Goal: Find specific fact: Find specific page/section

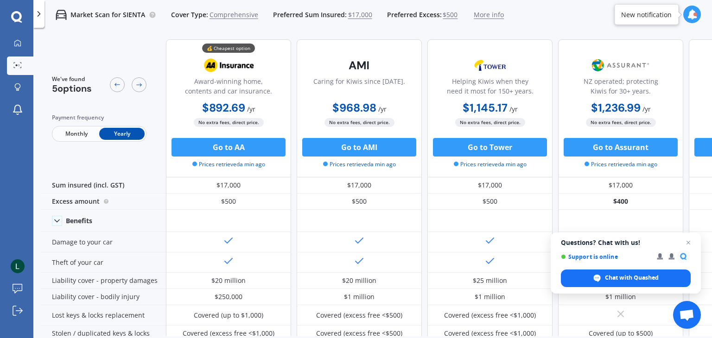
click at [490, 15] on span "More info" at bounding box center [489, 14] width 30 height 9
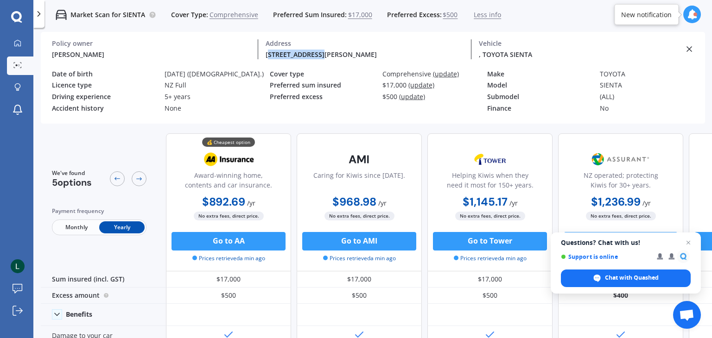
drag, startPoint x: 268, startPoint y: 54, endPoint x: 323, endPoint y: 58, distance: 55.3
click at [323, 58] on div "[STREET_ADDRESS][PERSON_NAME]" at bounding box center [365, 55] width 198 height 10
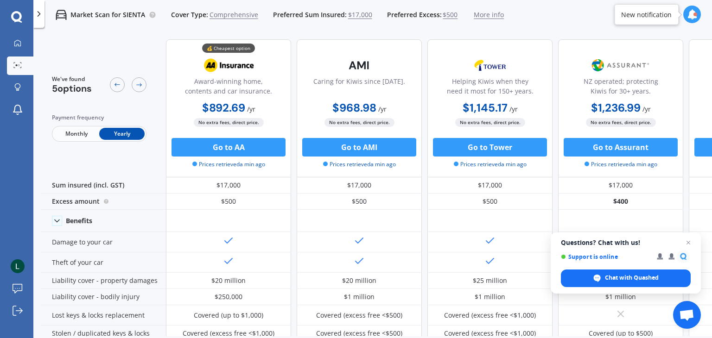
click at [484, 14] on span "More info" at bounding box center [489, 14] width 30 height 9
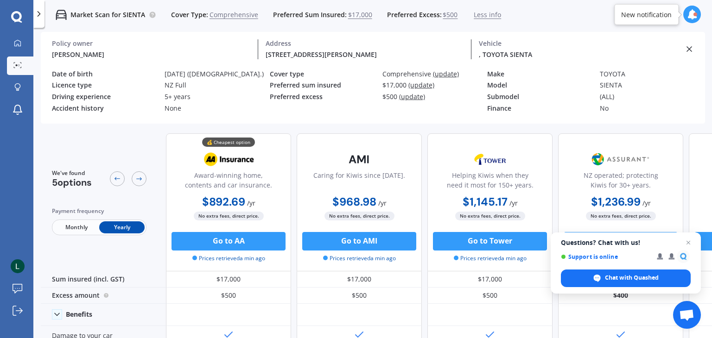
drag, startPoint x: 271, startPoint y: 54, endPoint x: 407, endPoint y: 51, distance: 135.4
click at [407, 51] on div "[STREET_ADDRESS][PERSON_NAME]" at bounding box center [365, 55] width 198 height 10
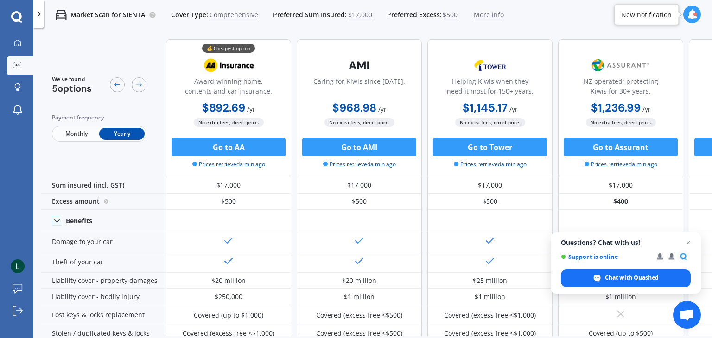
copy div "[PERSON_NAME][STREET_ADDRESS]"
click at [489, 13] on span "More info" at bounding box center [489, 14] width 30 height 9
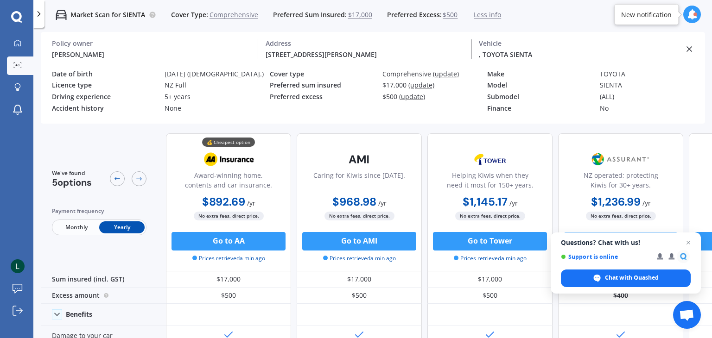
copy div "[PERSON_NAME][STREET_ADDRESS]"
drag, startPoint x: 274, startPoint y: 52, endPoint x: 404, endPoint y: 58, distance: 129.9
click at [404, 58] on div "[STREET_ADDRESS][PERSON_NAME]" at bounding box center [365, 55] width 198 height 10
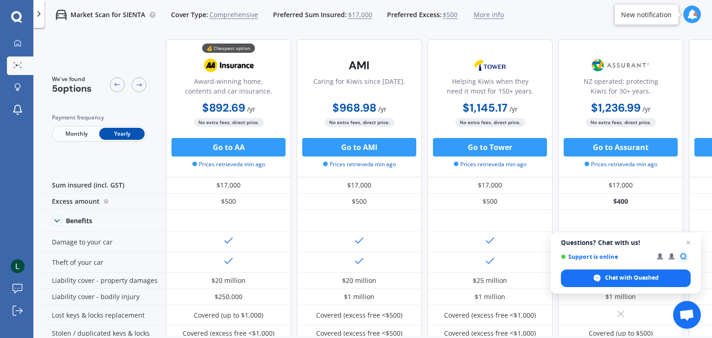
drag, startPoint x: 137, startPoint y: 39, endPoint x: 223, endPoint y: 1, distance: 94.9
click at [137, 39] on div "We've found 5 options Payment frequency Monthly Yearly" at bounding box center [103, 108] width 125 height 138
